Goal: Navigation & Orientation: Find specific page/section

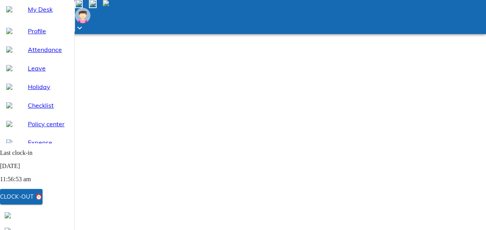
scroll to position [77, 0]
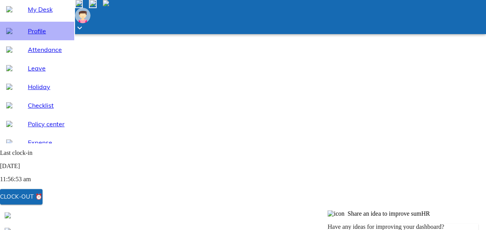
click at [30, 36] on span "Profile" at bounding box center [48, 30] width 40 height 9
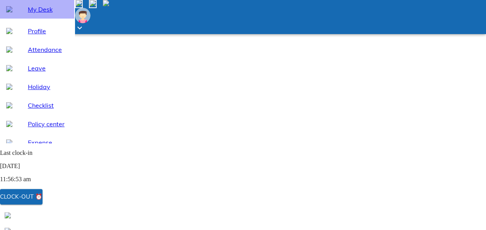
click at [35, 14] on span "My Desk" at bounding box center [48, 9] width 40 height 9
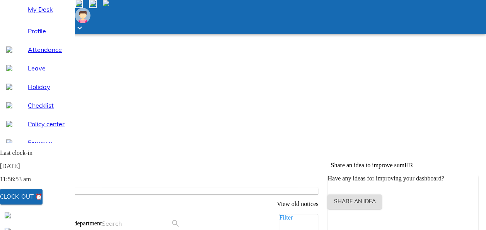
scroll to position [127, 0]
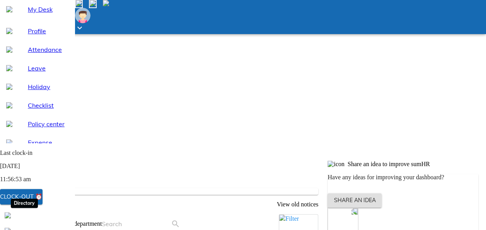
click at [30, 216] on div at bounding box center [37, 214] width 74 height 15
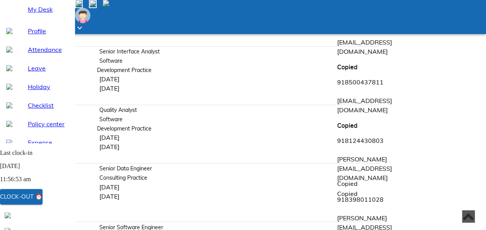
scroll to position [561, 0]
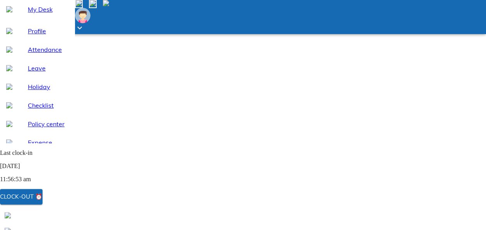
scroll to position [19, 0]
click at [44, 14] on span "My Desk" at bounding box center [48, 9] width 40 height 9
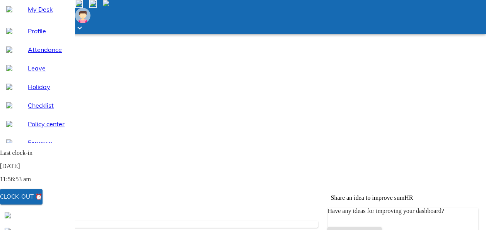
scroll to position [117, 0]
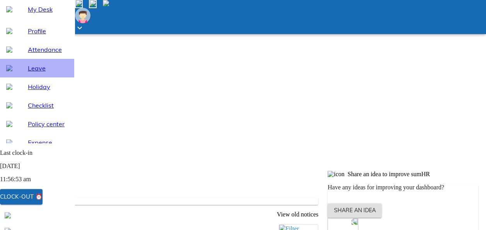
click at [50, 73] on span "Leave" at bounding box center [48, 67] width 40 height 9
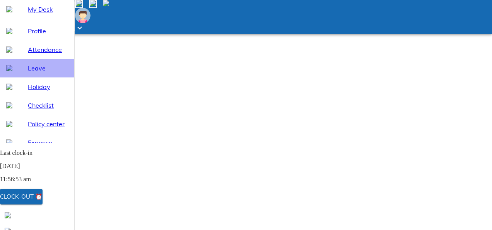
select select "8"
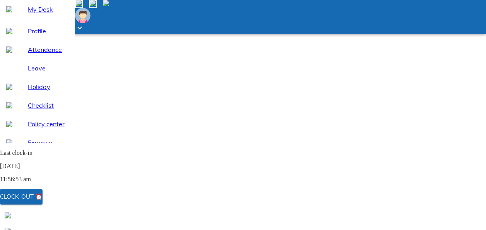
scroll to position [22, 0]
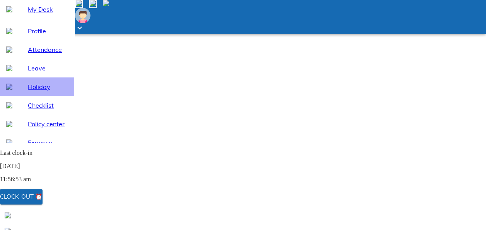
click at [30, 91] on span "Holiday" at bounding box center [48, 86] width 40 height 9
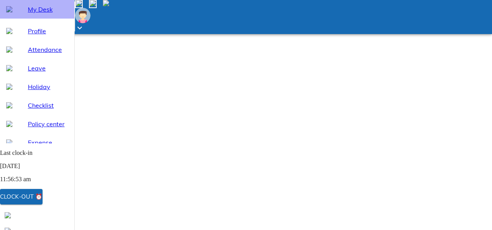
click at [33, 14] on span "My Desk" at bounding box center [48, 9] width 40 height 9
